Goal: Task Accomplishment & Management: Complete application form

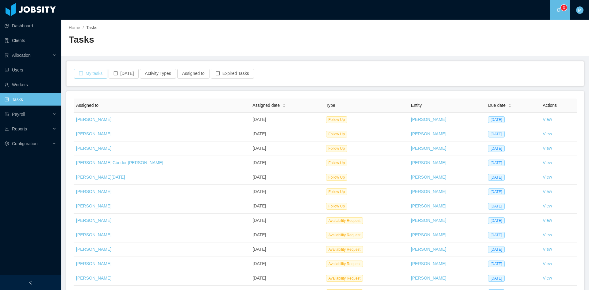
click at [79, 77] on button "My tasks" at bounding box center [90, 74] width 33 height 10
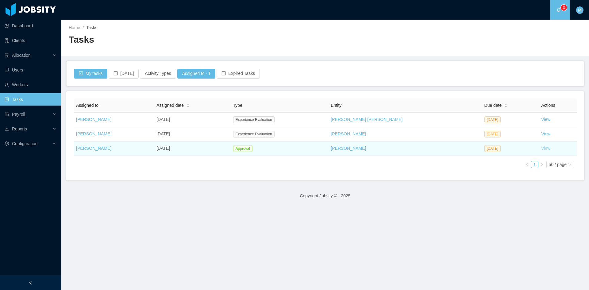
click at [541, 147] on link "View" at bounding box center [545, 148] width 9 height 5
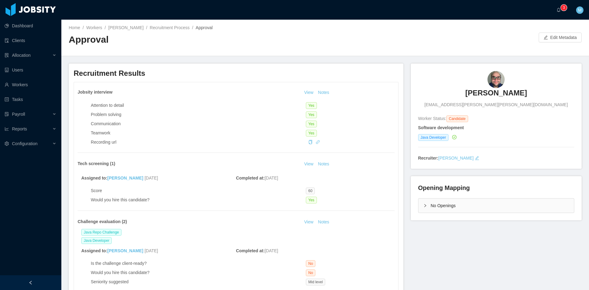
scroll to position [102, 0]
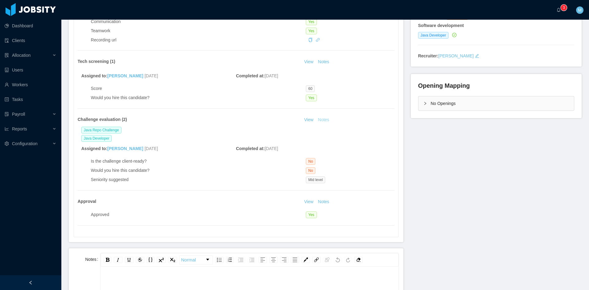
click at [321, 121] on button "Notes" at bounding box center [324, 119] width 16 height 7
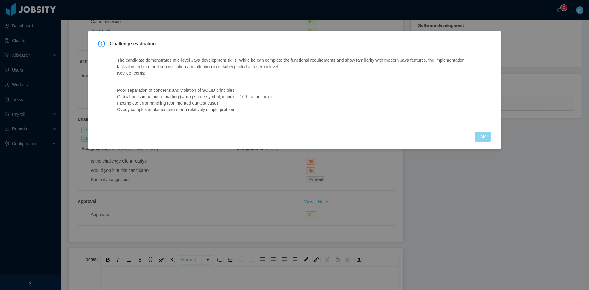
click at [488, 140] on button "OK" at bounding box center [483, 137] width 16 height 10
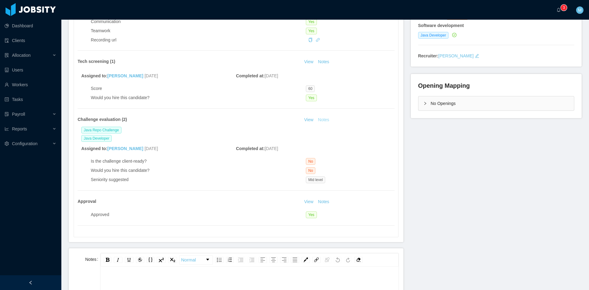
scroll to position [0, 0]
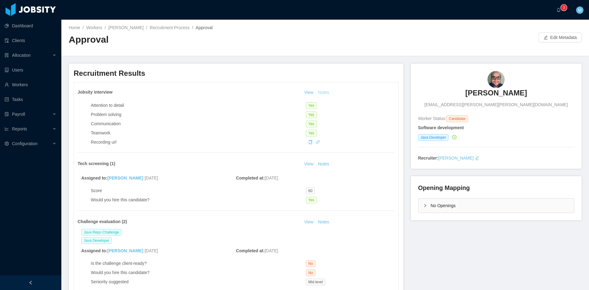
click at [326, 93] on button "Notes" at bounding box center [324, 92] width 16 height 7
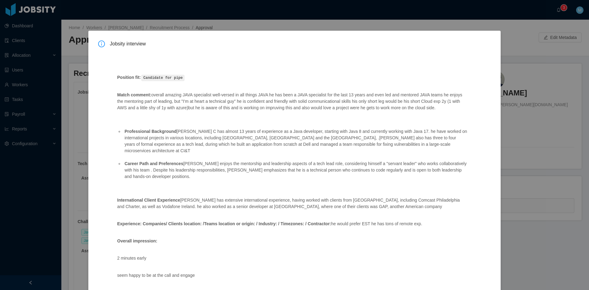
scroll to position [148, 0]
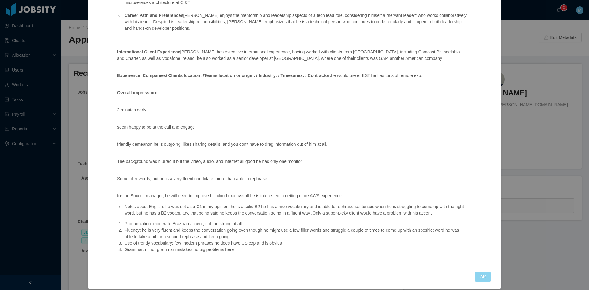
click at [475, 272] on button "OK" at bounding box center [483, 277] width 16 height 10
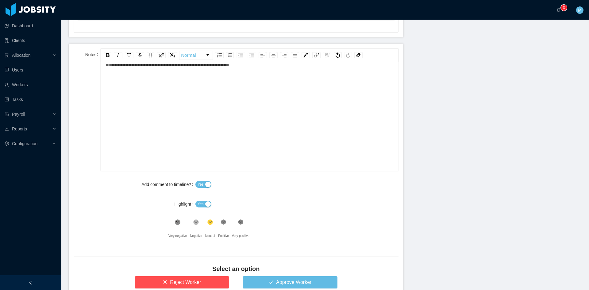
scroll to position [12, 0]
click at [201, 204] on span "Yes" at bounding box center [200, 204] width 6 height 6
click at [194, 220] on icon at bounding box center [195, 222] width 5 height 5
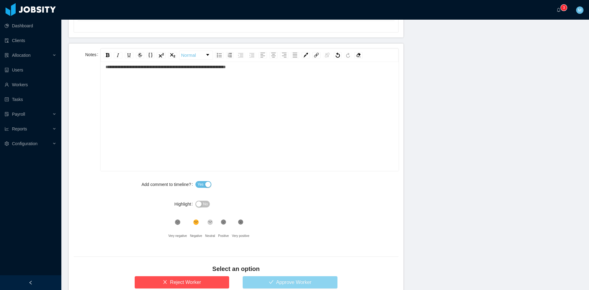
click at [266, 279] on button "Approve Worker" at bounding box center [290, 282] width 95 height 12
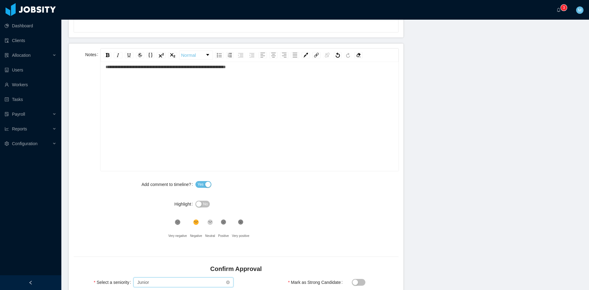
click at [163, 279] on div "Select seniority Junior" at bounding box center [181, 281] width 89 height 9
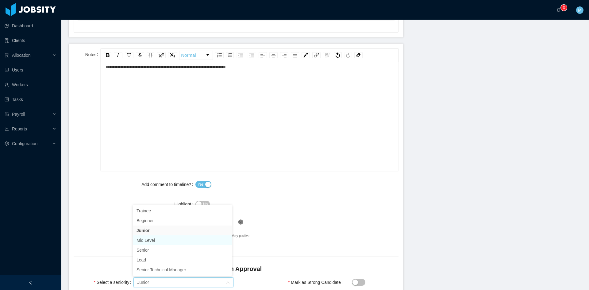
click at [152, 241] on li "Mid Level" at bounding box center [182, 240] width 99 height 10
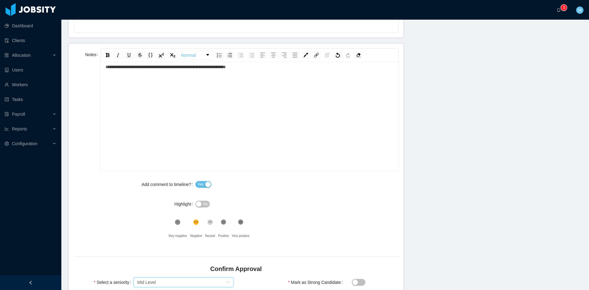
click at [95, 232] on div "Add comment to timeline? Yes Highlight No .st0{fill:#8a8a8a}.st2{fill:#262626} …" at bounding box center [236, 210] width 325 height 64
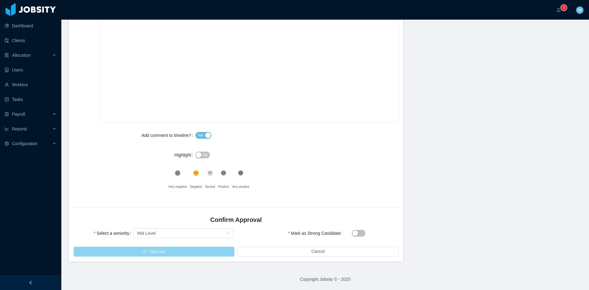
click at [125, 254] on button "Approve" at bounding box center [154, 252] width 161 height 10
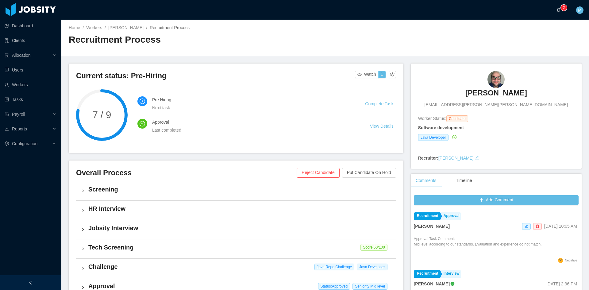
click at [559, 12] on a=83ded146-cd66-4514-80a8-9a7b1e1b5eb6/Matias%20Marin"] "0 1 2 3 4 5 6 7 8 9 0 1 2 3 4 5 6 7 8 9 0 1 2 3 4 5 6 7 8 9" at bounding box center [559, 10] width 7 height 20
